Goal: Register for event/course

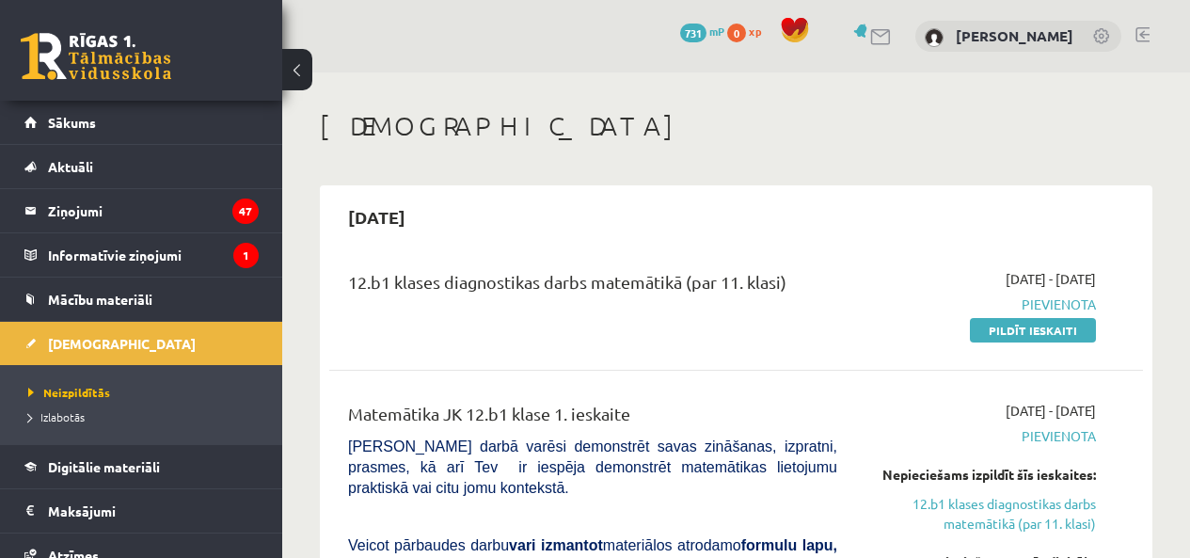
scroll to position [1270, 0]
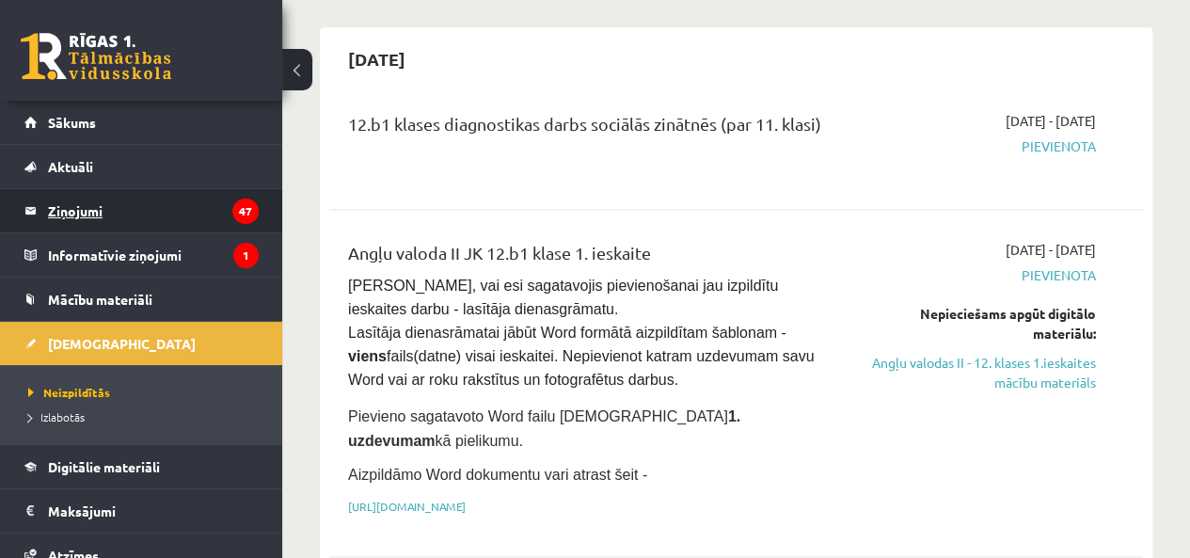
click at [108, 215] on legend "Ziņojumi 47" at bounding box center [153, 210] width 211 height 43
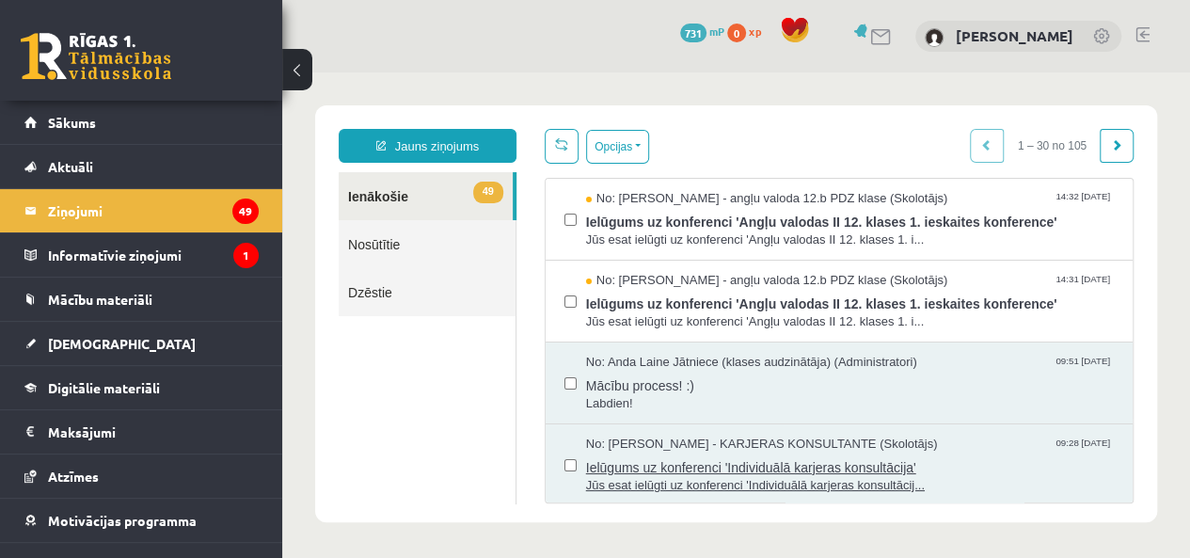
click at [635, 454] on span "Ielūgums uz konferenci 'Individuālā karjeras konsultācija'" at bounding box center [850, 466] width 528 height 24
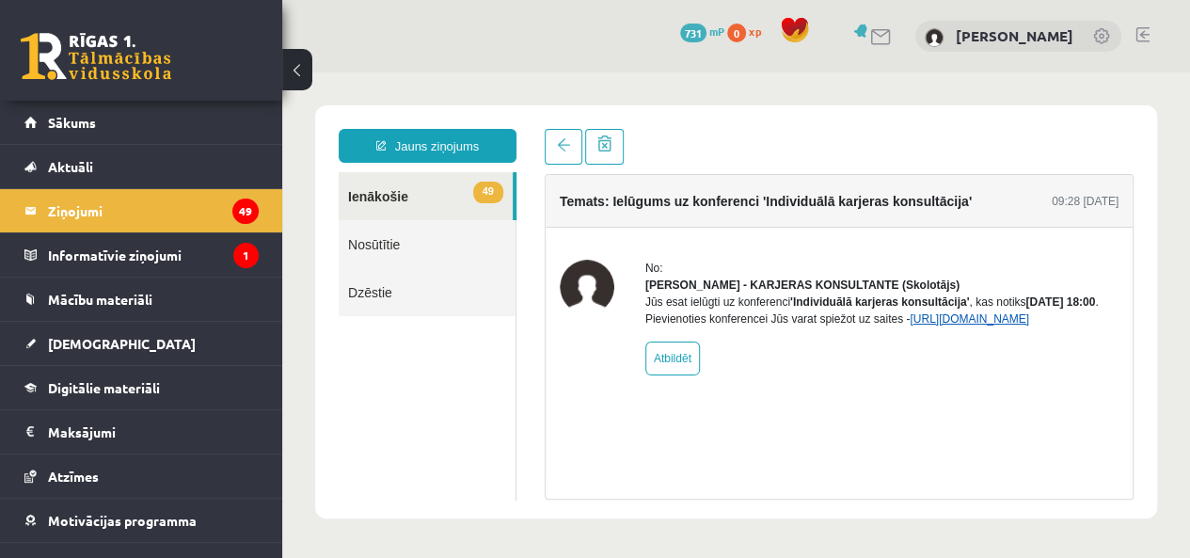
click at [910, 326] on link "[URL][DOMAIN_NAME]" at bounding box center [970, 318] width 120 height 13
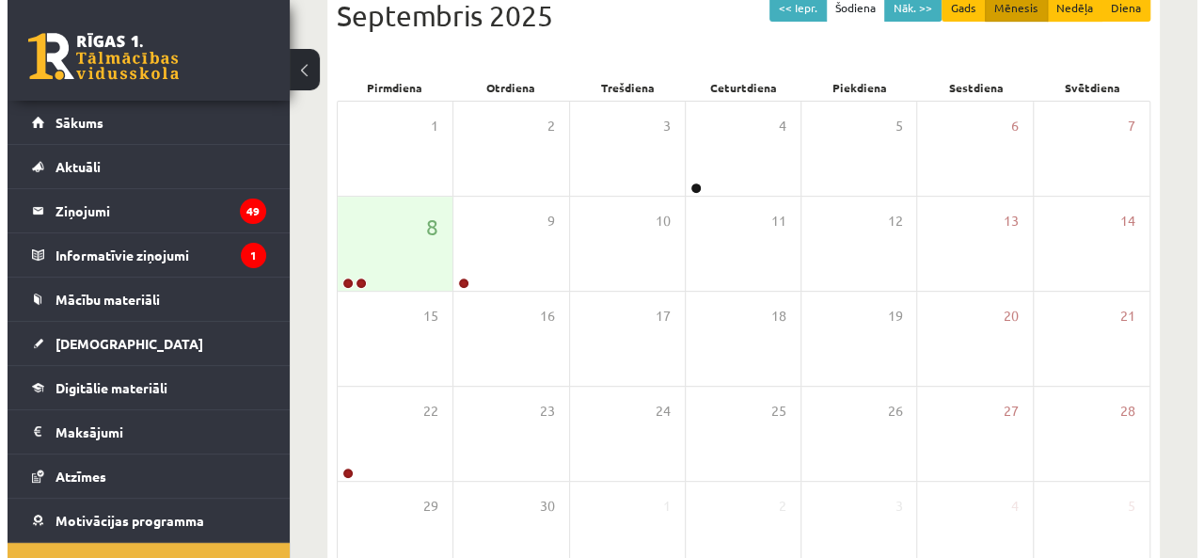
scroll to position [297, 0]
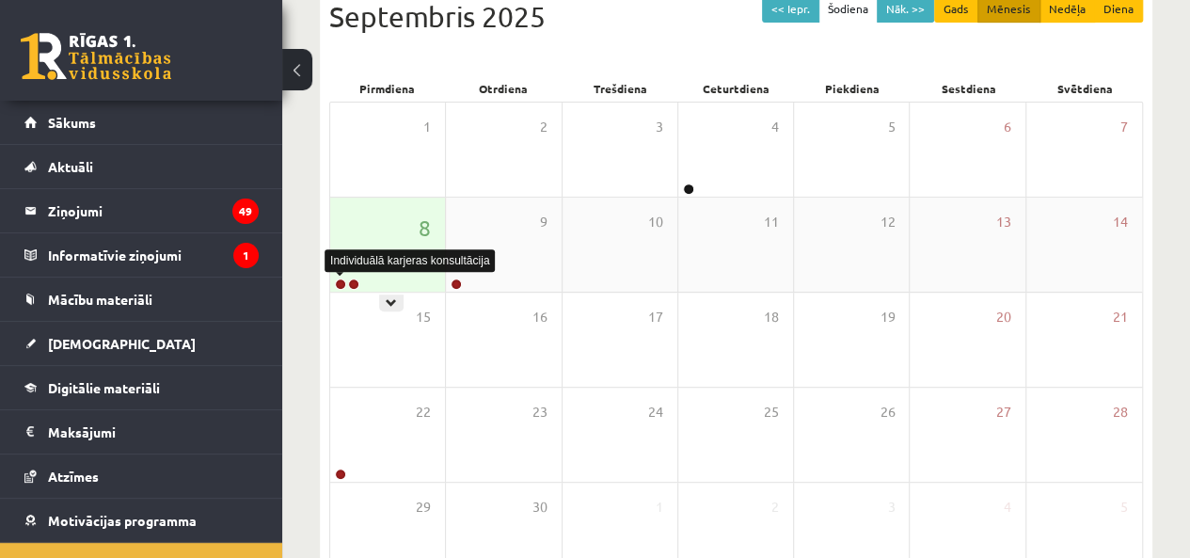
click at [339, 279] on link at bounding box center [340, 284] width 11 height 11
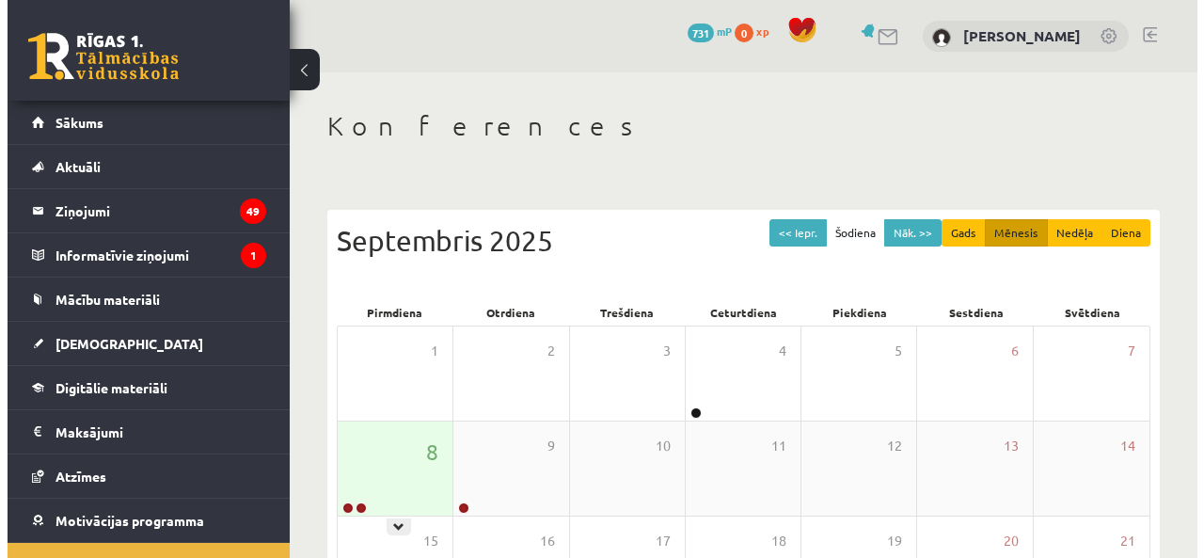
scroll to position [217, 0]
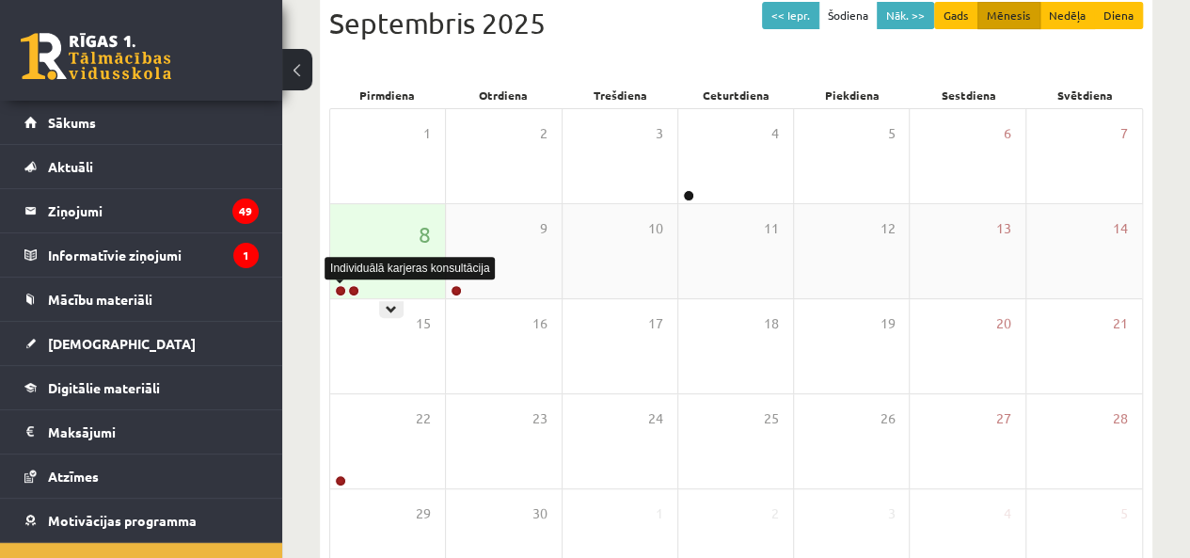
click at [340, 289] on link at bounding box center [340, 290] width 11 height 11
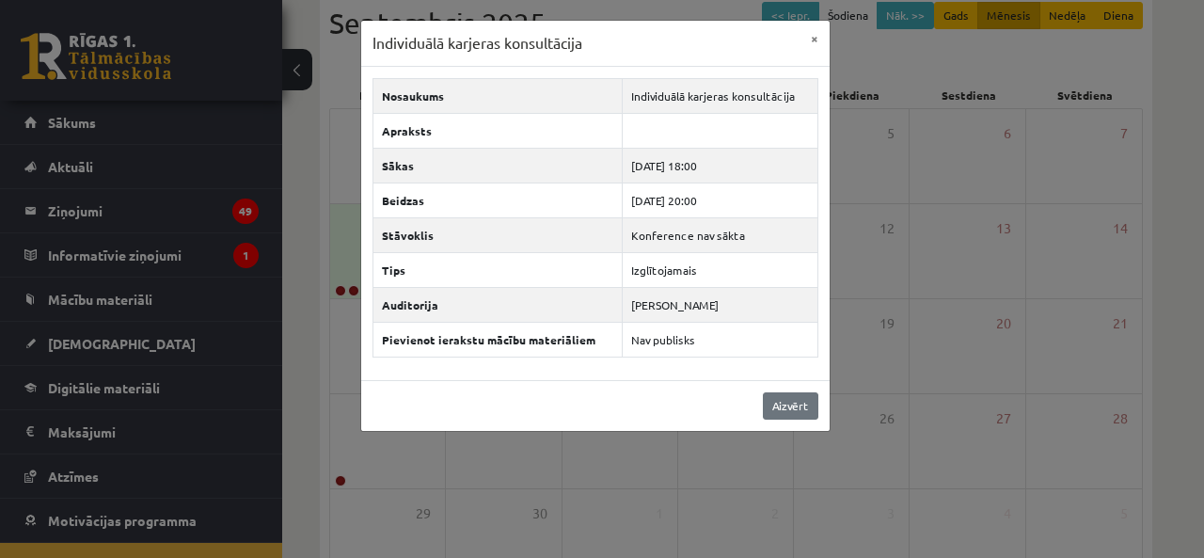
drag, startPoint x: 800, startPoint y: 418, endPoint x: 777, endPoint y: 407, distance: 24.8
click at [777, 407] on div "Aizvērt" at bounding box center [595, 405] width 469 height 51
click at [777, 407] on link "Aizvērt" at bounding box center [791, 405] width 56 height 27
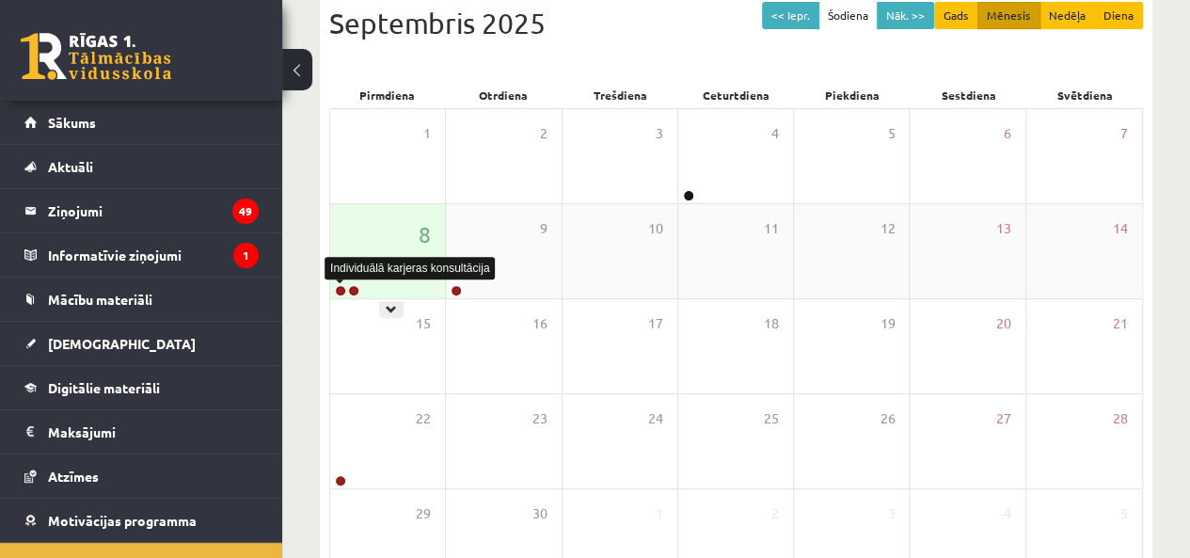
click at [341, 285] on link at bounding box center [340, 290] width 11 height 11
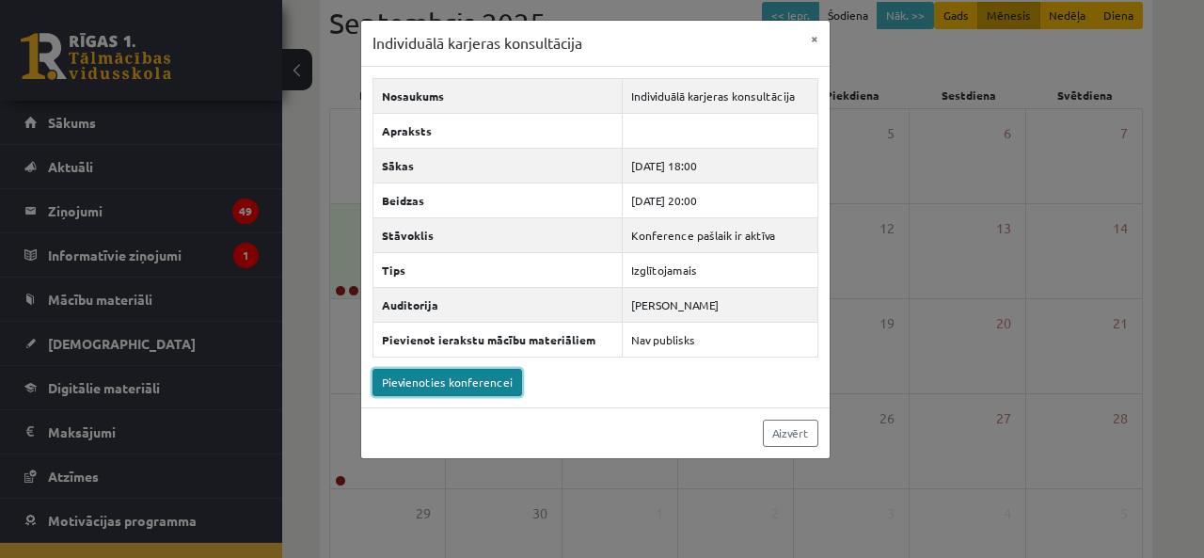
click at [486, 385] on link "Pievienoties konferencei" at bounding box center [448, 382] width 150 height 27
click at [419, 384] on link "Pievienoties konferencei" at bounding box center [448, 382] width 150 height 27
click at [459, 379] on link "Pievienoties konferencei" at bounding box center [448, 382] width 150 height 27
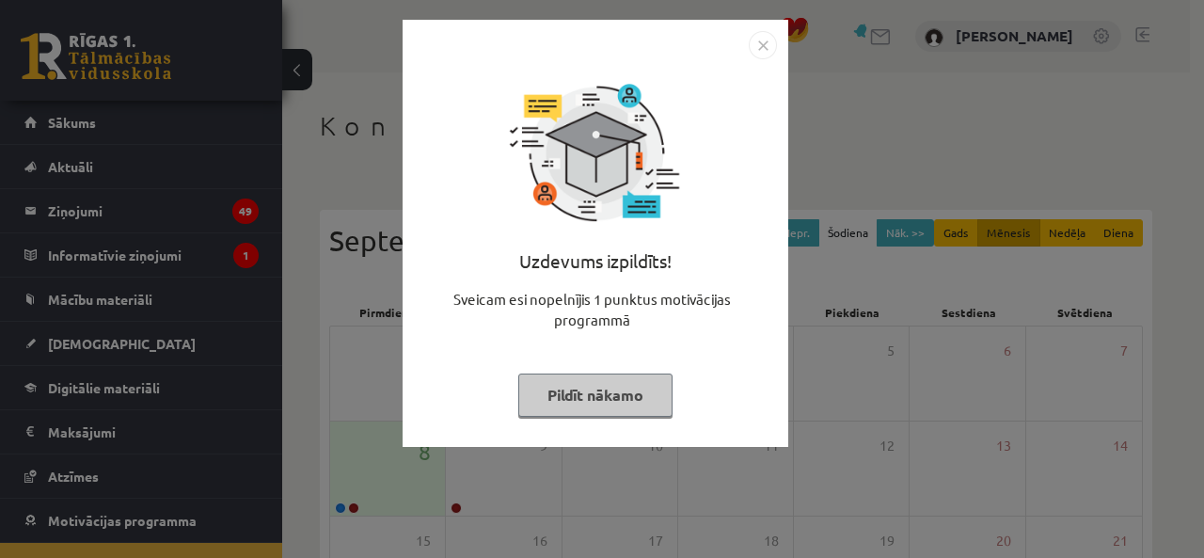
click at [567, 402] on button "Pildīt nākamo" at bounding box center [595, 395] width 154 height 43
